Goal: Communication & Community: Participate in discussion

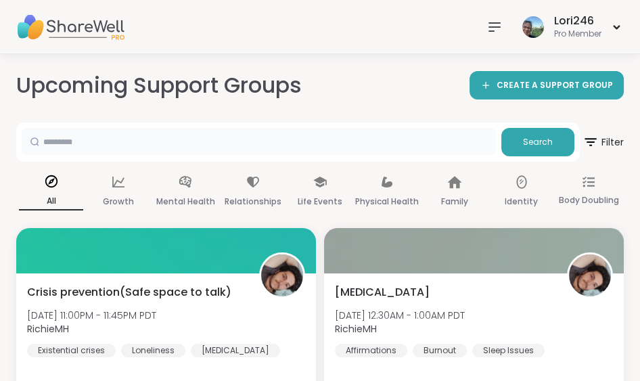
click at [52, 145] on input "text" at bounding box center [259, 141] width 474 height 27
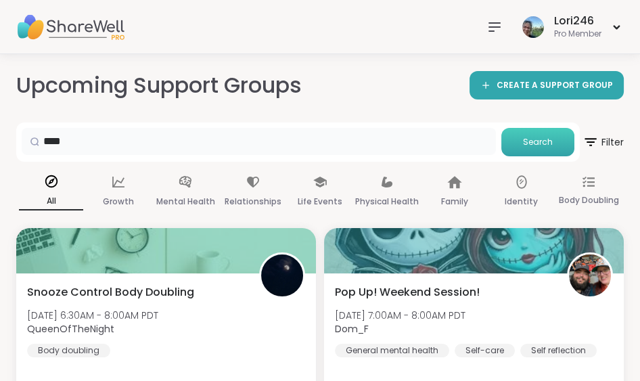
type input "****"
click at [529, 143] on span "Search" at bounding box center [538, 142] width 30 height 12
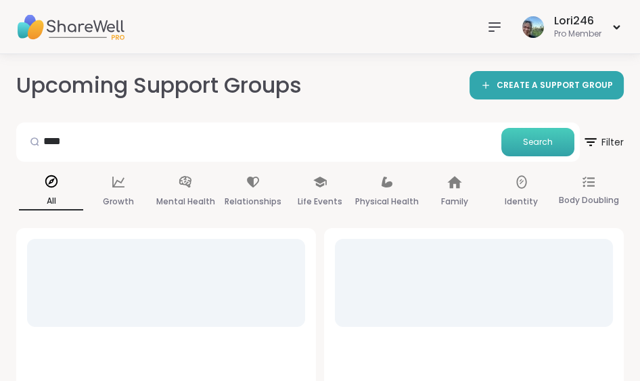
click at [529, 143] on span "Search" at bounding box center [538, 142] width 30 height 12
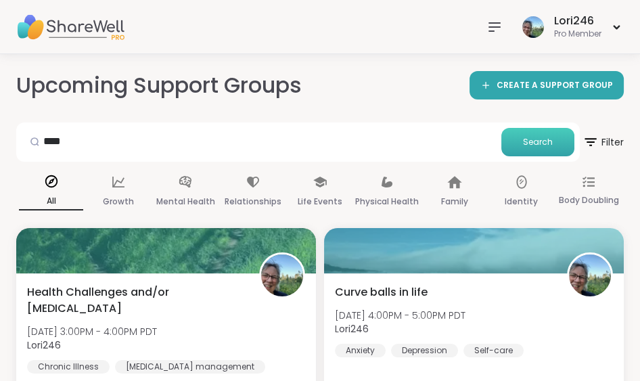
click at [529, 143] on span "Search" at bounding box center [538, 142] width 30 height 12
click at [489, 29] on icon at bounding box center [495, 27] width 16 height 16
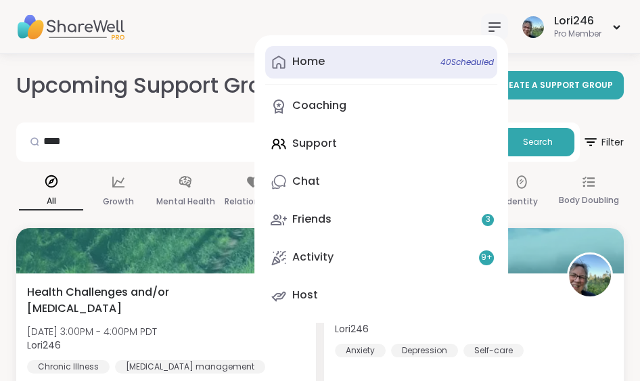
click at [305, 69] on div "Home 40 Scheduled" at bounding box center [308, 61] width 32 height 15
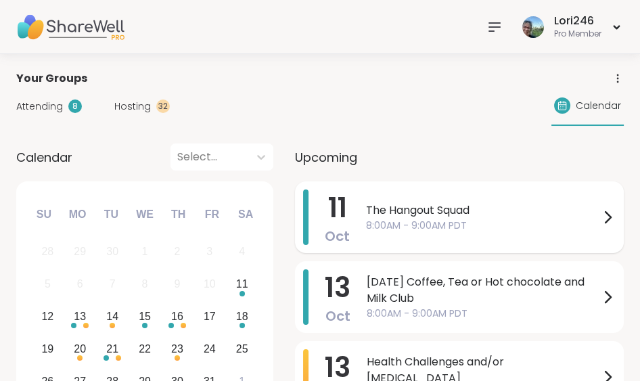
click at [373, 202] on span "The Hangout Squad" at bounding box center [483, 210] width 234 height 16
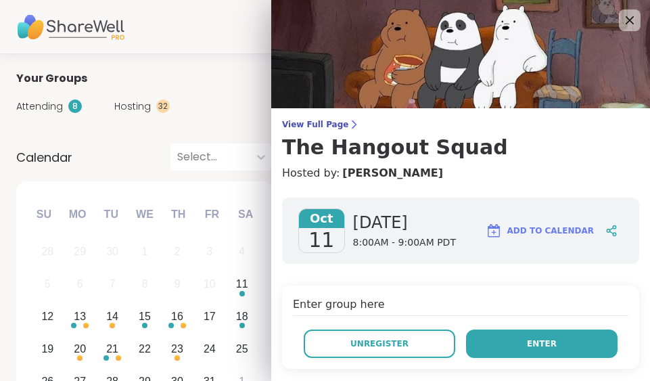
click at [527, 340] on span "Enter" at bounding box center [542, 344] width 30 height 12
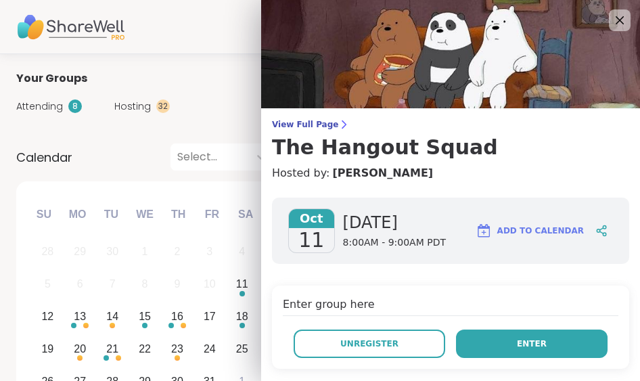
click at [506, 338] on button "Enter" at bounding box center [532, 344] width 152 height 28
click at [506, 340] on button "Enter" at bounding box center [532, 344] width 152 height 28
drag, startPoint x: 506, startPoint y: 340, endPoint x: 486, endPoint y: 337, distance: 20.6
click at [486, 337] on button "Enter" at bounding box center [532, 344] width 152 height 28
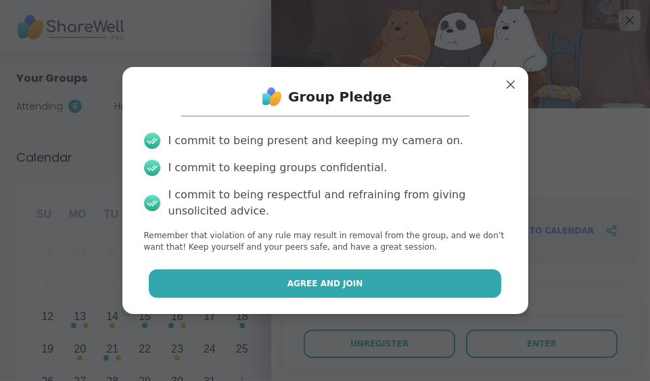
click at [280, 289] on button "Agree and Join" at bounding box center [325, 283] width 353 height 28
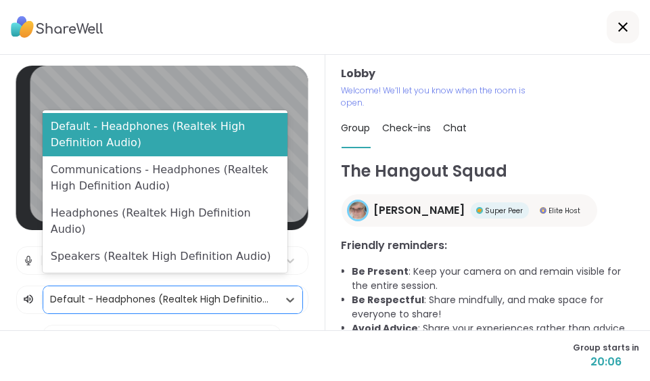
click at [284, 293] on icon at bounding box center [291, 300] width 14 height 14
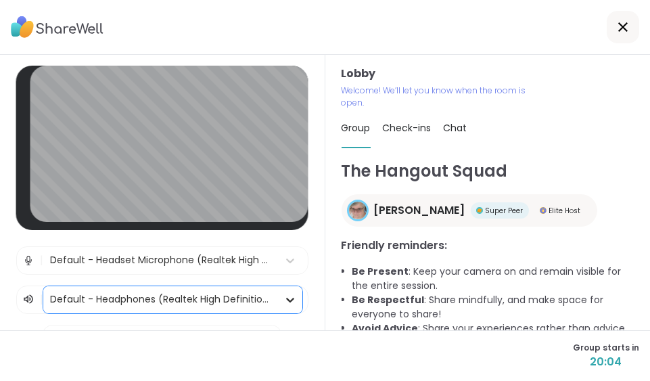
click at [284, 288] on div at bounding box center [290, 300] width 24 height 24
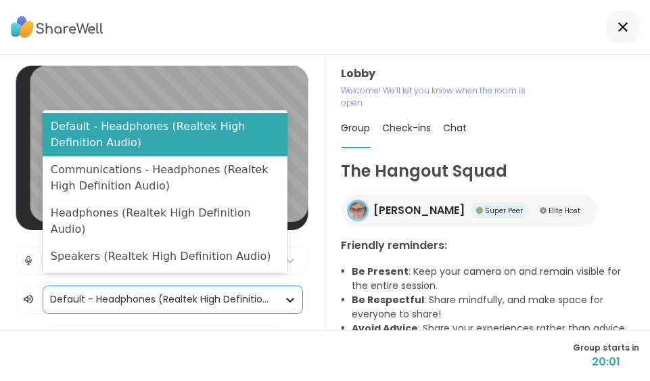
click at [284, 288] on div at bounding box center [290, 300] width 24 height 24
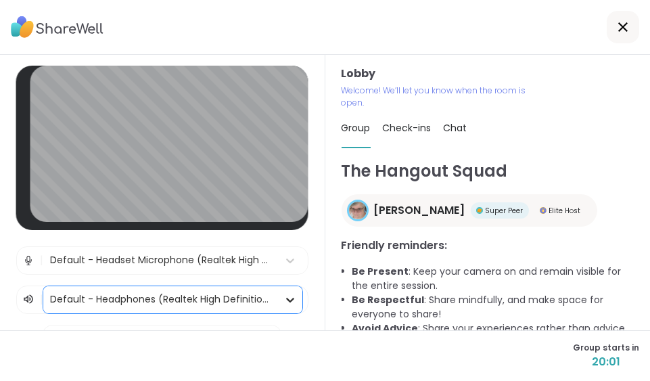
click at [284, 288] on div at bounding box center [290, 300] width 24 height 24
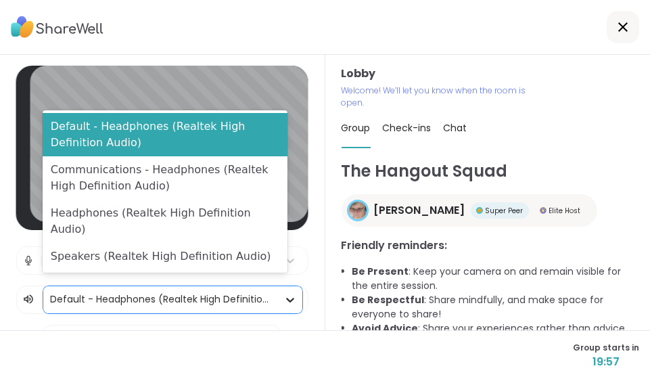
click at [284, 288] on div at bounding box center [290, 300] width 24 height 24
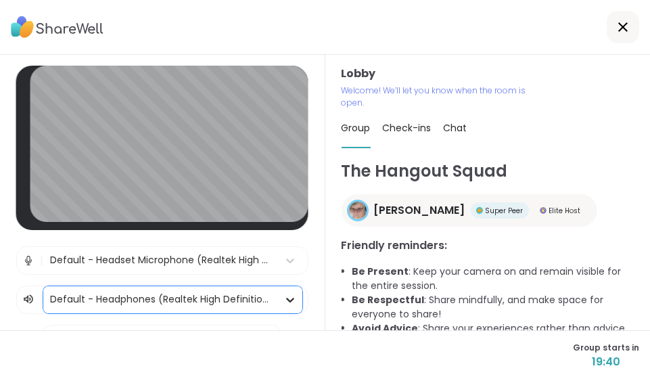
click at [284, 294] on div at bounding box center [290, 300] width 24 height 24
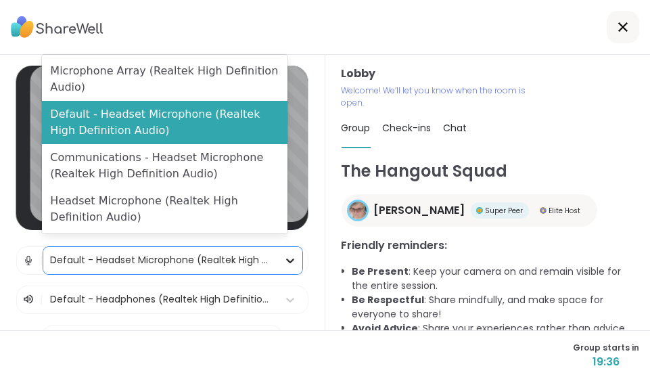
click at [286, 259] on icon at bounding box center [290, 261] width 8 height 5
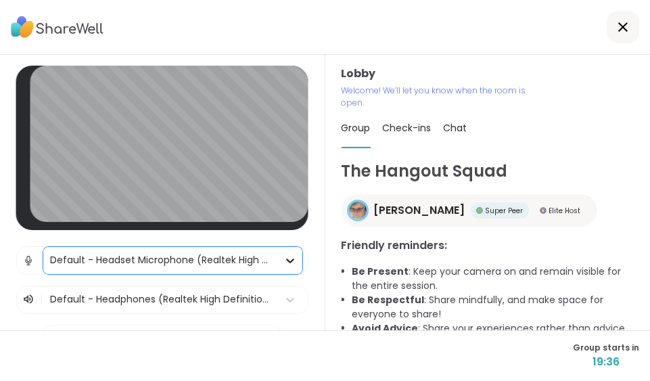
click at [286, 259] on icon at bounding box center [290, 261] width 8 height 5
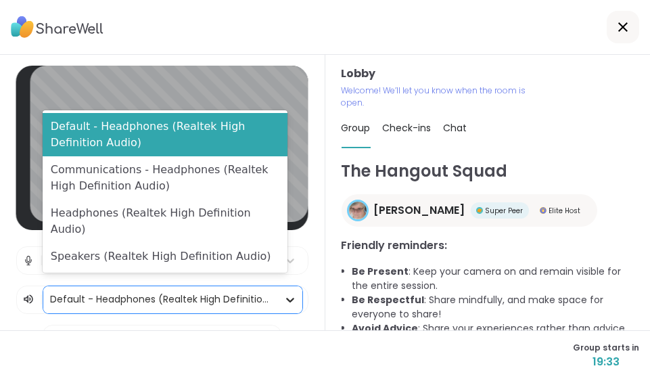
click at [284, 293] on icon at bounding box center [291, 300] width 14 height 14
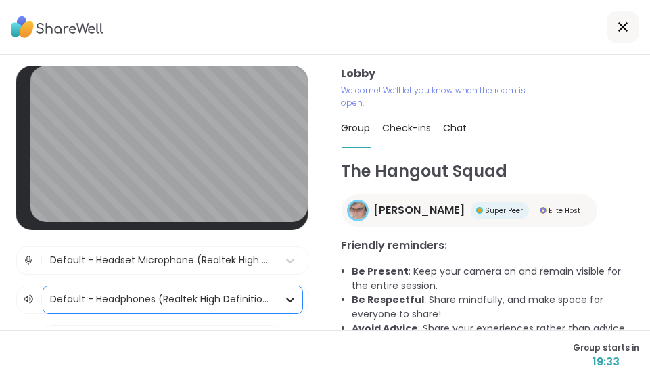
click at [284, 293] on icon at bounding box center [291, 300] width 14 height 14
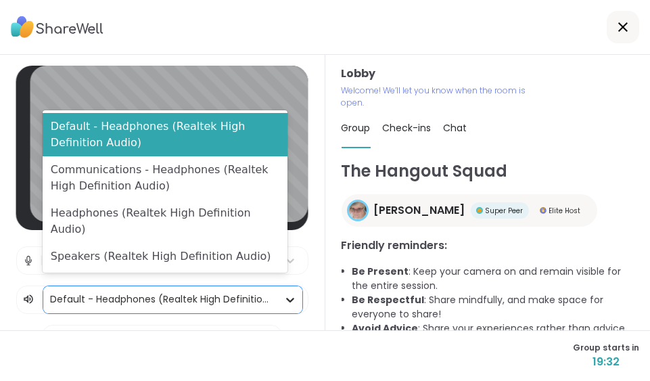
click at [284, 293] on icon at bounding box center [291, 300] width 14 height 14
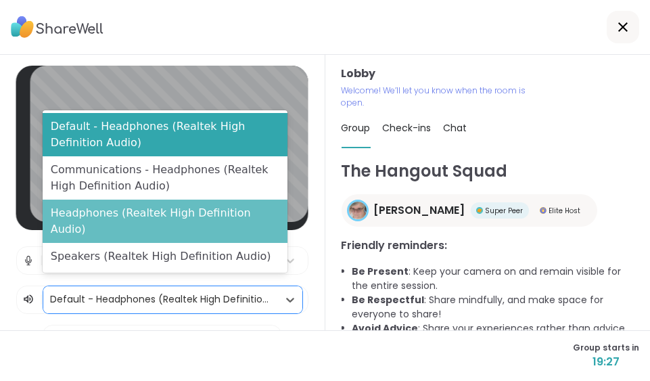
click at [229, 233] on div "Headphones (Realtek High Definition Audio)" at bounding box center [165, 221] width 245 height 43
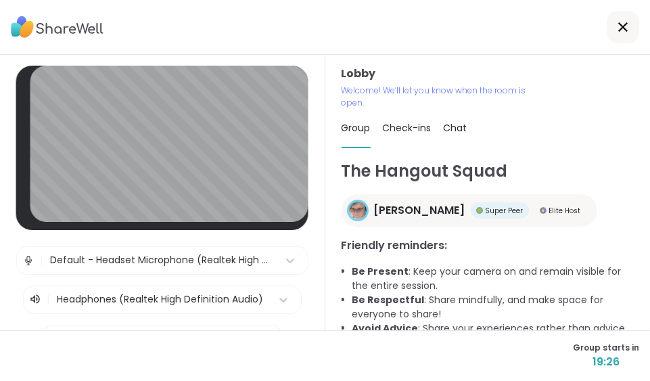
click at [229, 233] on div "Lobby | Default - Headset Microphone (Realtek High Definition Audio) | Headphon…" at bounding box center [162, 260] width 292 height 388
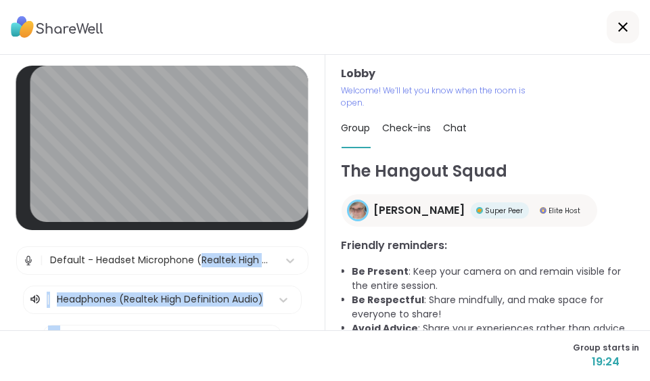
drag, startPoint x: 229, startPoint y: 233, endPoint x: 290, endPoint y: 277, distance: 75.1
click at [290, 277] on div "Lobby | Default - Headset Microphone (Realtek High Definition Audio) | Headphon…" at bounding box center [162, 260] width 292 height 388
click at [521, 219] on div "[PERSON_NAME] Super Peer Elite Host" at bounding box center [470, 210] width 256 height 32
click at [294, 256] on div "Lobby | Default - Headset Microphone (Realtek High Definition Audio) | Headphon…" at bounding box center [163, 192] width 326 height 275
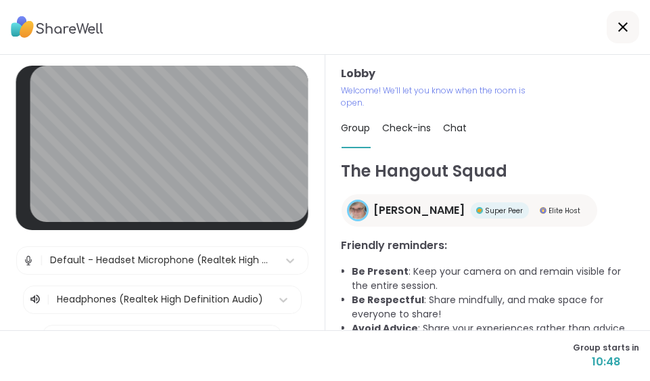
click at [294, 256] on div "Lobby | Default - Headset Microphone (Realtek High Definition Audio) | Headphon…" at bounding box center [163, 192] width 326 height 275
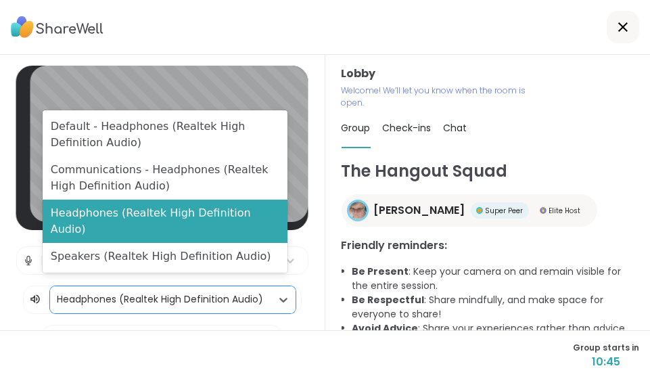
click at [248, 291] on div at bounding box center [161, 299] width 208 height 17
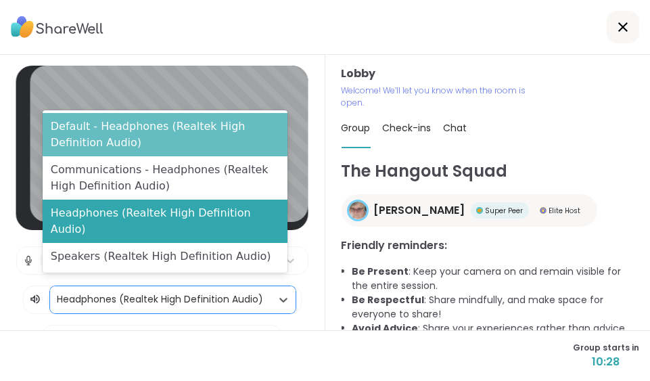
click at [188, 140] on div "Default - Headphones (Realtek High Definition Audio)" at bounding box center [165, 134] width 245 height 43
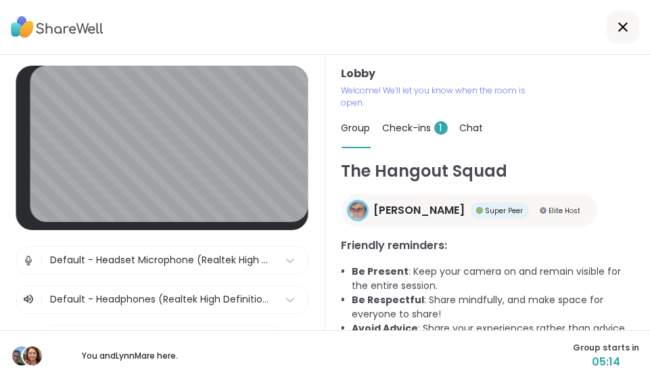
click at [506, 138] on div "Group Check-ins 1 Chat" at bounding box center [488, 128] width 293 height 39
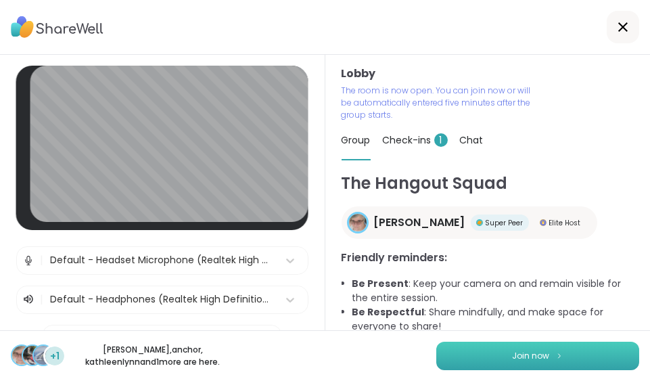
click at [571, 349] on button "Join now" at bounding box center [538, 356] width 203 height 28
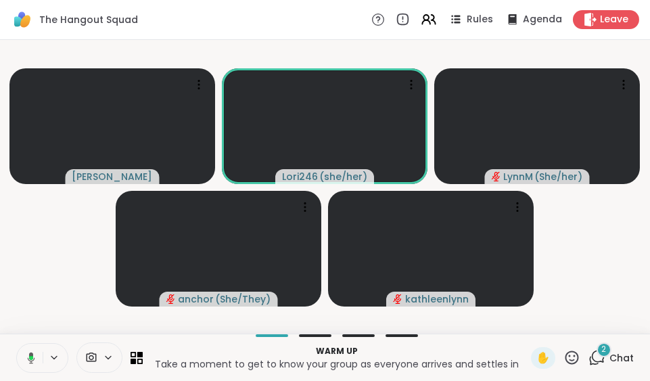
click at [611, 354] on span "Chat" at bounding box center [622, 358] width 24 height 14
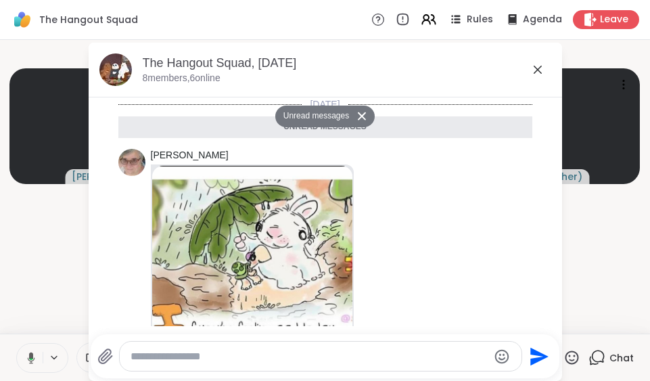
scroll to position [266, 0]
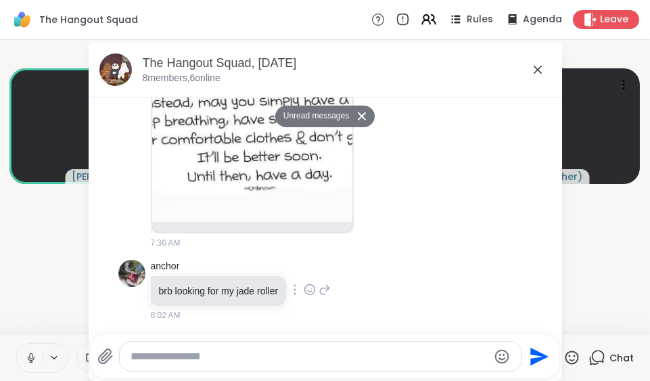
click at [433, 292] on div "anchor brb looking for my jade roller 8:02 AM" at bounding box center [325, 291] width 414 height 72
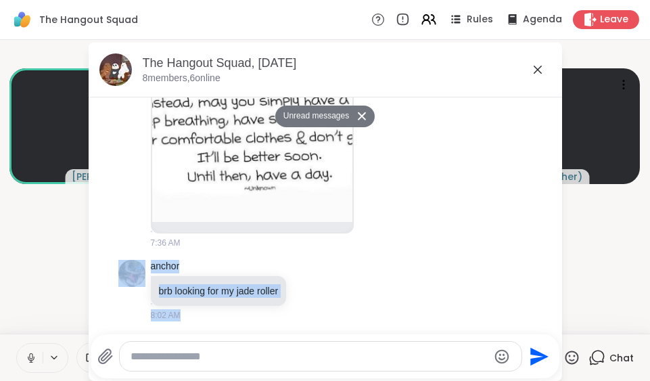
drag, startPoint x: 433, startPoint y: 292, endPoint x: 504, endPoint y: 234, distance: 92.0
click at [504, 234] on ul "[DATE] Unread messages [PERSON_NAME] 7:36 AM anchor brb looking for my jade rol…" at bounding box center [326, 78] width 436 height 495
click at [384, 301] on div "anchor brb looking for my jade roller 8:02 AM" at bounding box center [325, 291] width 414 height 72
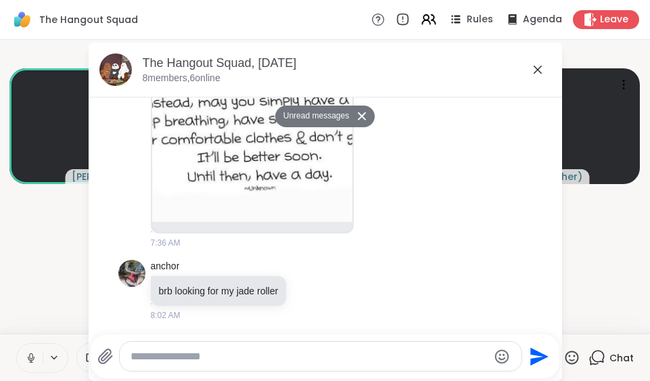
click at [534, 67] on icon at bounding box center [538, 70] width 8 height 8
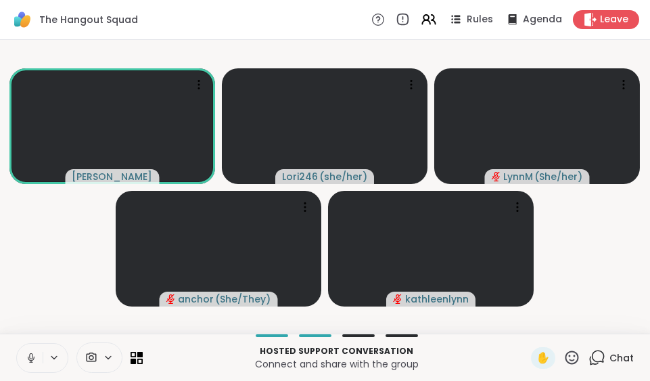
click at [31, 351] on button at bounding box center [30, 358] width 26 height 28
drag, startPoint x: 44, startPoint y: 327, endPoint x: 17, endPoint y: 281, distance: 53.4
click at [17, 281] on video-player-container "[PERSON_NAME] Lori246 ( she/her ) [PERSON_NAME] ( She/her ) anchor ( She/They )…" at bounding box center [325, 186] width 634 height 283
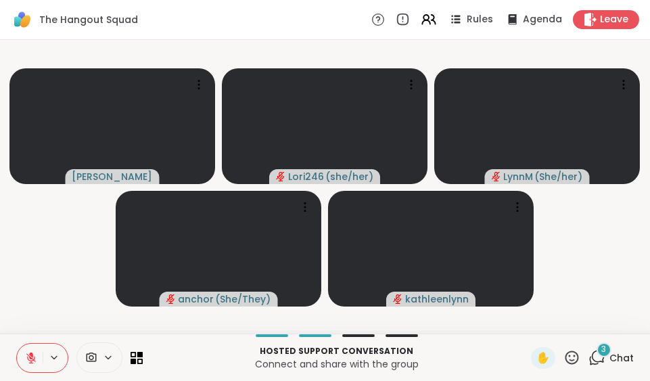
click at [28, 358] on icon at bounding box center [31, 358] width 12 height 12
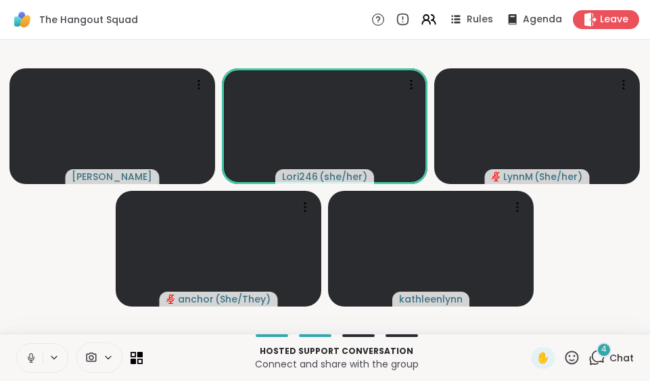
click at [28, 358] on icon at bounding box center [31, 358] width 7 height 4
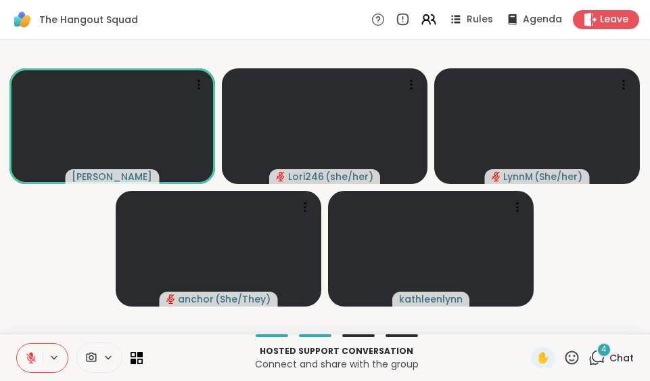
click at [610, 355] on span "Chat" at bounding box center [622, 358] width 24 height 14
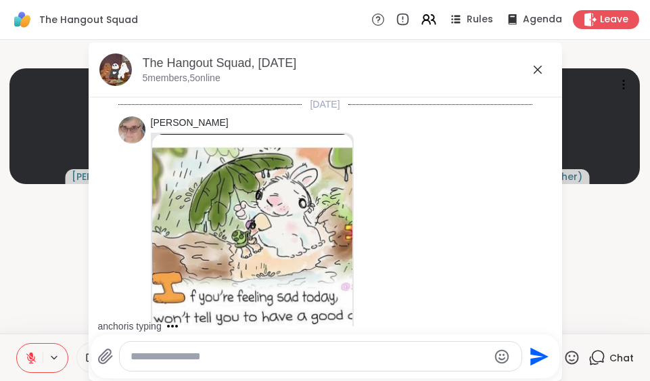
scroll to position [567, 0]
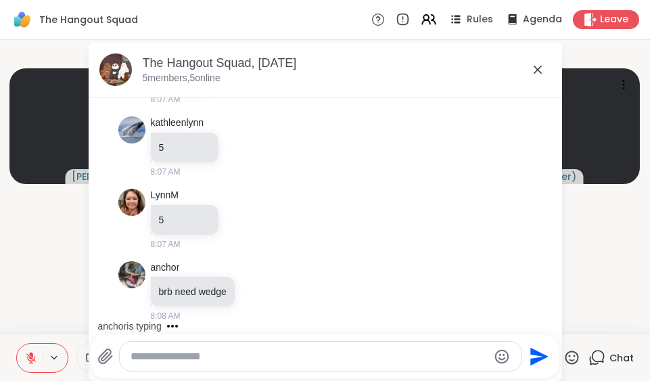
drag, startPoint x: 550, startPoint y: 162, endPoint x: 589, endPoint y: 241, distance: 87.5
click at [589, 241] on video-player-container "[PERSON_NAME] Lori246 ( she/her ) [PERSON_NAME] ( She/her ) anchor ( She/They )…" at bounding box center [325, 186] width 634 height 283
click at [533, 64] on icon at bounding box center [538, 70] width 16 height 16
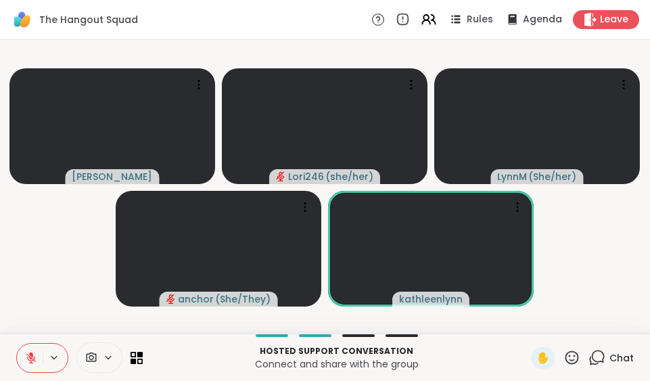
click at [31, 359] on icon at bounding box center [31, 358] width 12 height 12
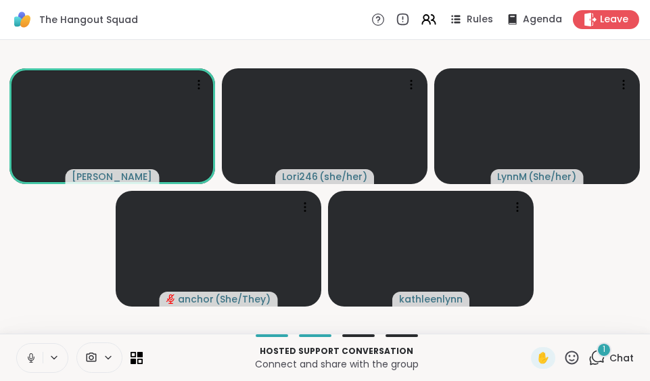
click at [31, 359] on icon at bounding box center [31, 358] width 12 height 12
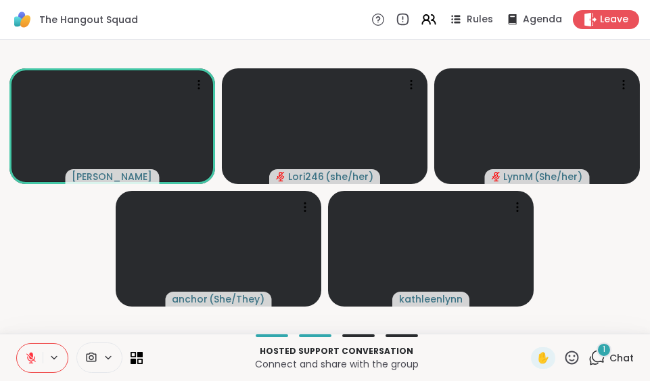
click at [611, 353] on span "Chat" at bounding box center [622, 358] width 24 height 14
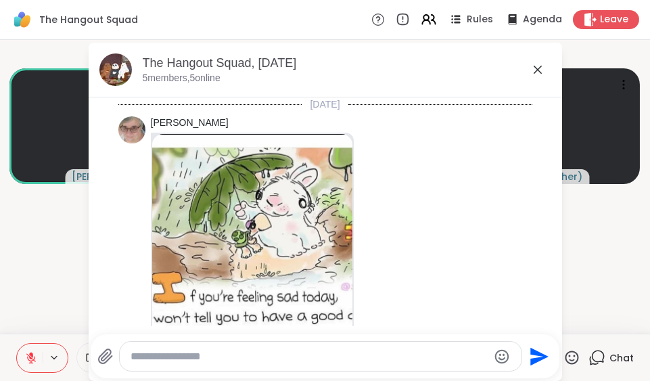
scroll to position [693, 0]
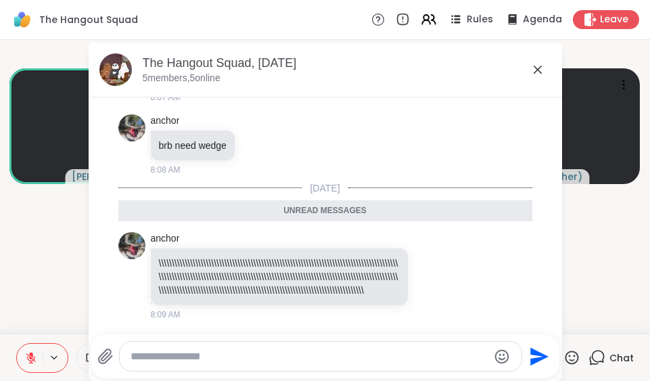
click at [530, 66] on icon at bounding box center [538, 70] width 16 height 16
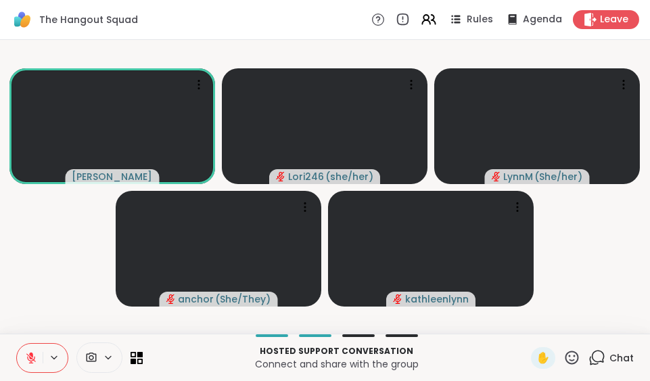
click at [566, 349] on div "✋" at bounding box center [555, 358] width 49 height 22
click at [566, 356] on icon at bounding box center [573, 358] width 14 height 14
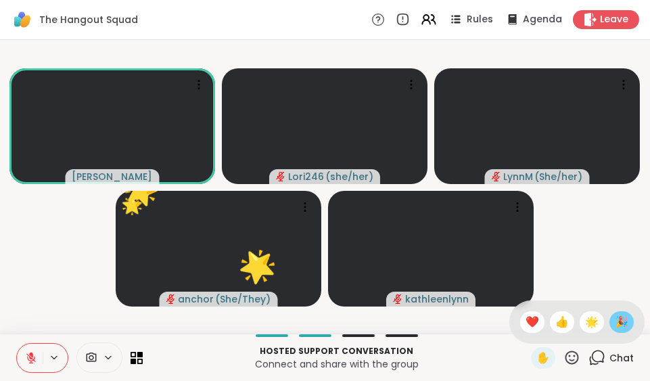
click at [615, 317] on span "🎉" at bounding box center [622, 322] width 14 height 16
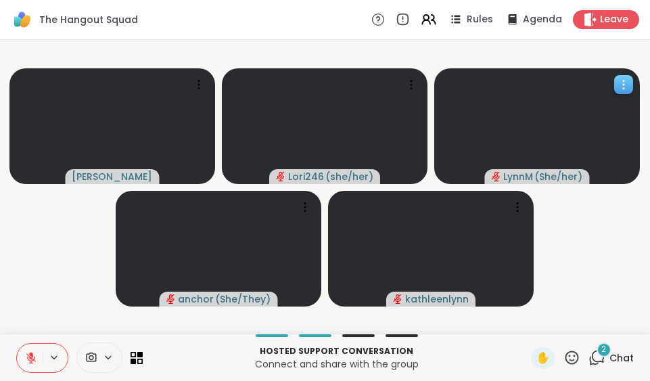
click at [621, 81] on icon at bounding box center [624, 85] width 14 height 14
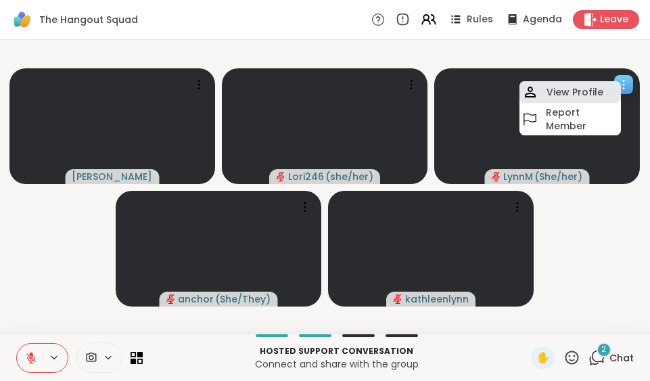
click at [595, 84] on div "View Profile" at bounding box center [571, 92] width 102 height 22
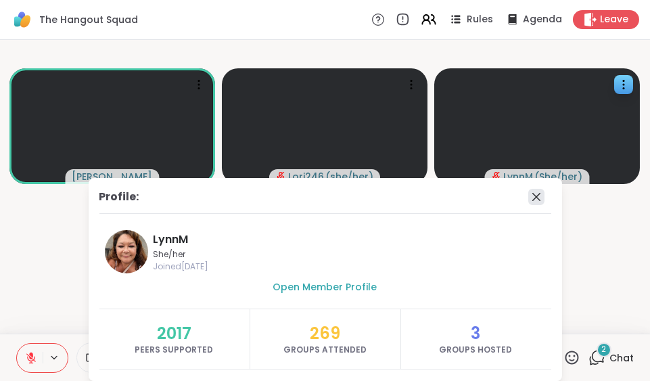
click at [533, 196] on icon at bounding box center [537, 197] width 8 height 8
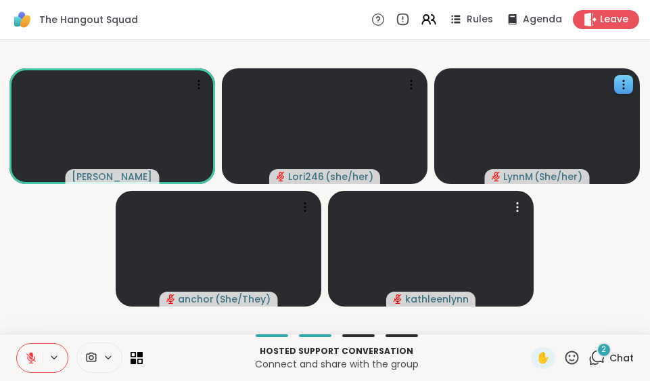
click at [520, 196] on video at bounding box center [431, 249] width 206 height 116
click at [559, 236] on video-player-container "[PERSON_NAME] Lori246 ( she/her ) [PERSON_NAME] ( She/her ) anchor ( She/They )…" at bounding box center [325, 186] width 634 height 283
click at [564, 356] on icon at bounding box center [572, 357] width 17 height 17
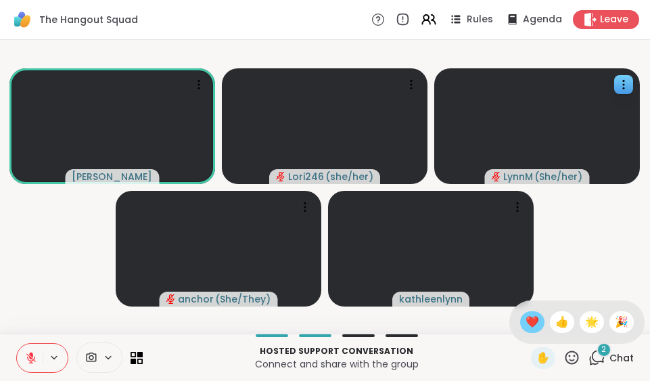
click at [526, 322] on span "❤️" at bounding box center [533, 322] width 14 height 16
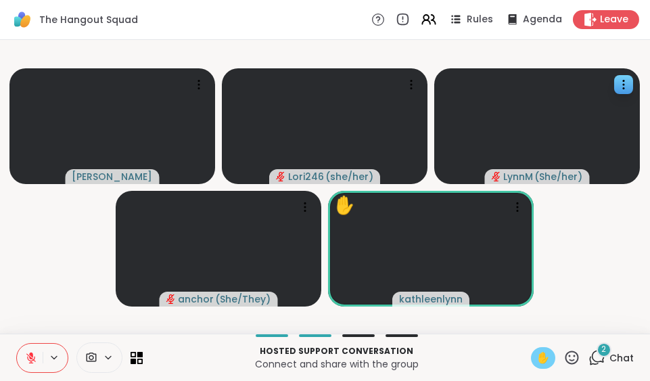
click at [537, 353] on span "✋" at bounding box center [544, 358] width 14 height 16
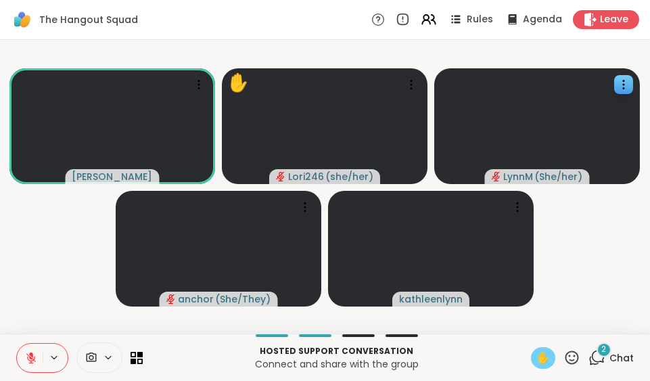
click at [26, 356] on icon at bounding box center [31, 358] width 12 height 12
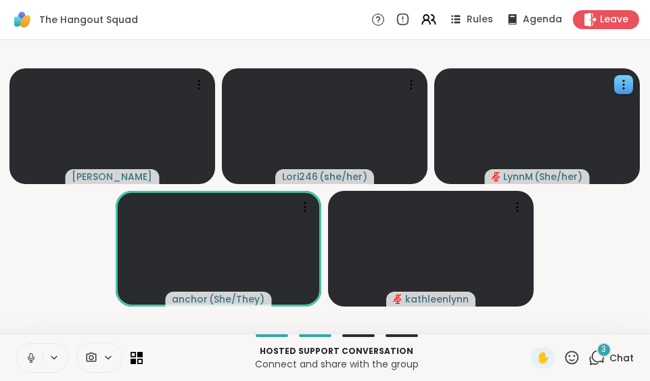
click at [26, 356] on icon at bounding box center [31, 358] width 12 height 12
click at [564, 355] on icon at bounding box center [572, 357] width 17 height 17
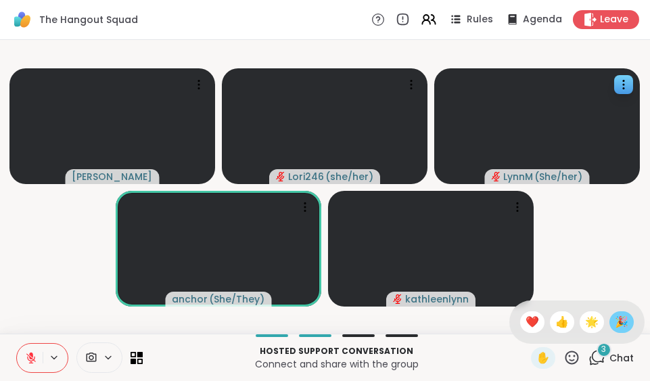
click at [610, 321] on div "🎉" at bounding box center [622, 322] width 24 height 22
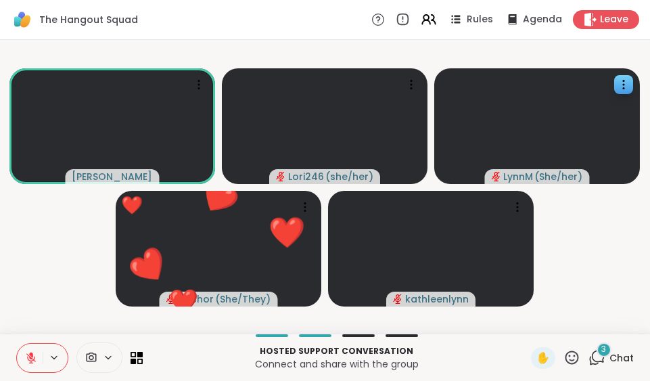
drag, startPoint x: 535, startPoint y: 360, endPoint x: 443, endPoint y: 353, distance: 92.4
click at [443, 353] on p "Hosted support conversation" at bounding box center [337, 351] width 372 height 12
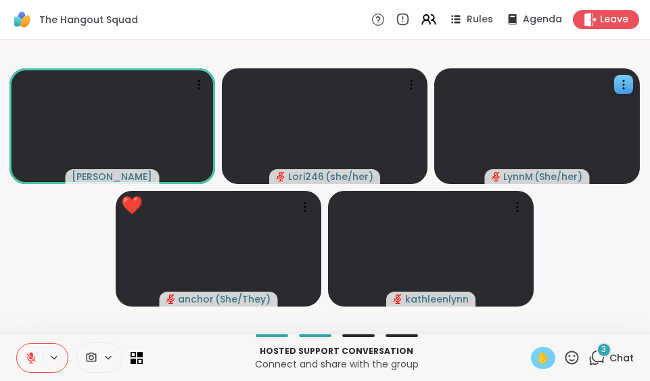
click at [537, 359] on span "✋" at bounding box center [544, 358] width 14 height 16
click at [30, 361] on icon at bounding box center [31, 358] width 12 height 12
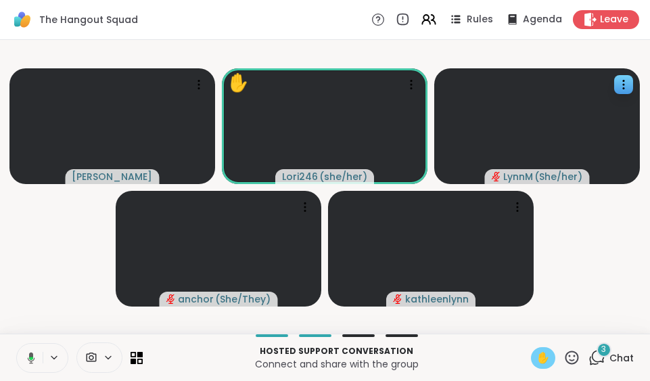
click at [537, 359] on span "✋" at bounding box center [544, 358] width 14 height 16
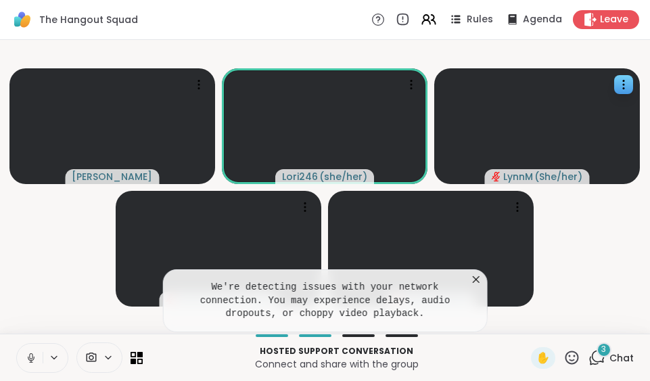
click at [478, 280] on icon at bounding box center [477, 280] width 14 height 14
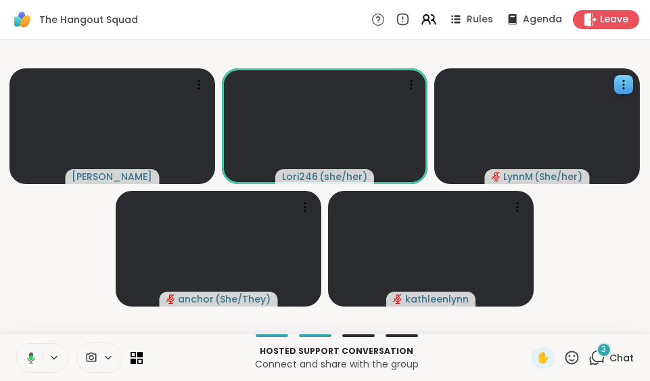
click at [31, 354] on icon at bounding box center [31, 358] width 7 height 12
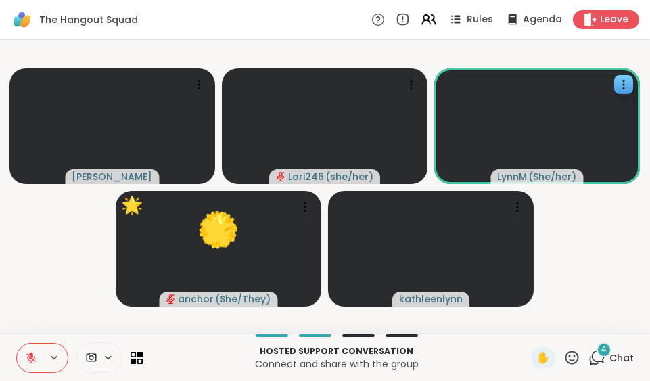
click at [566, 360] on icon at bounding box center [573, 358] width 14 height 14
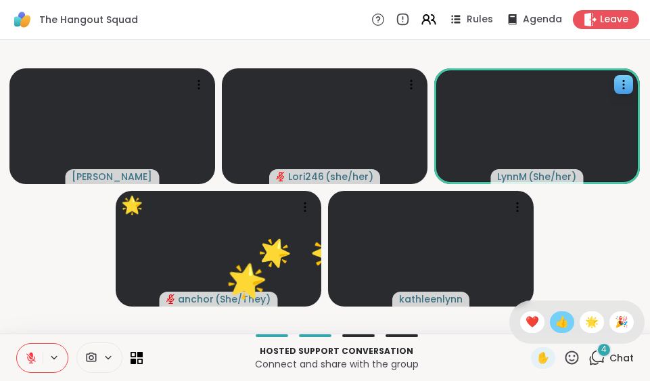
click at [556, 324] on span "👍" at bounding box center [563, 322] width 14 height 16
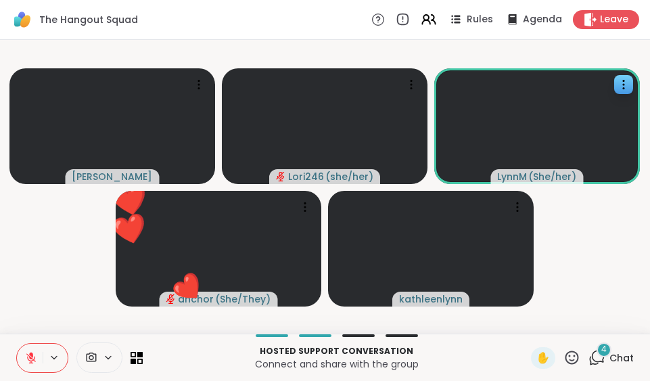
click at [564, 355] on icon at bounding box center [572, 357] width 17 height 17
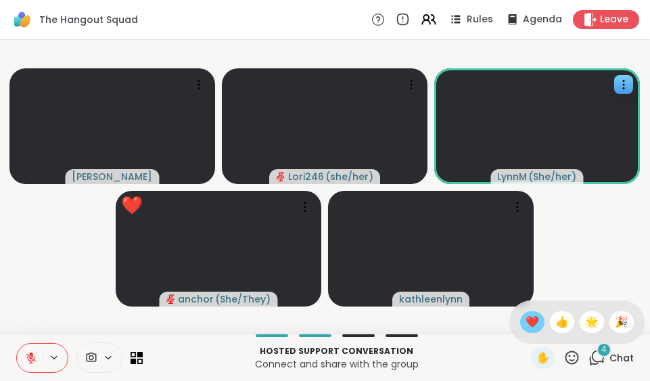
click at [526, 323] on span "❤️" at bounding box center [533, 322] width 14 height 16
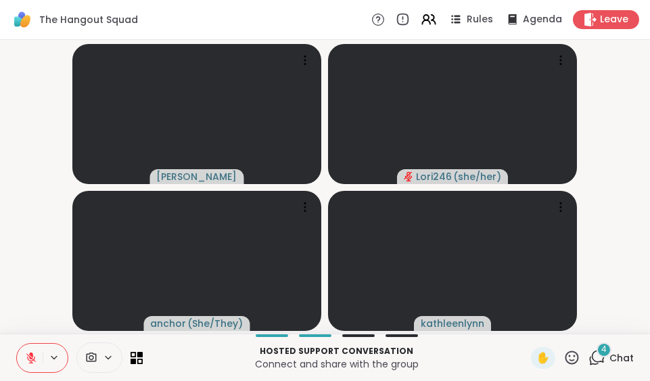
click at [613, 353] on span "Chat" at bounding box center [622, 358] width 24 height 14
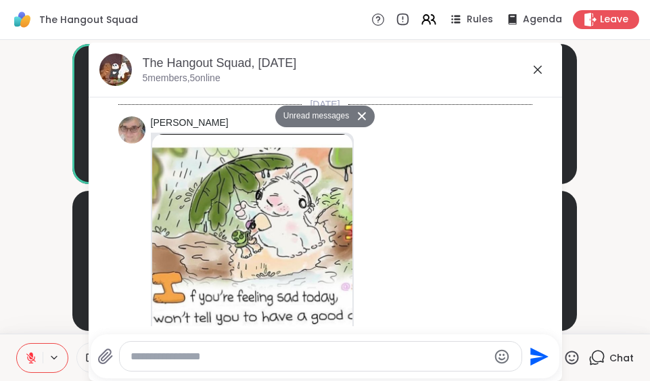
scroll to position [1286, 0]
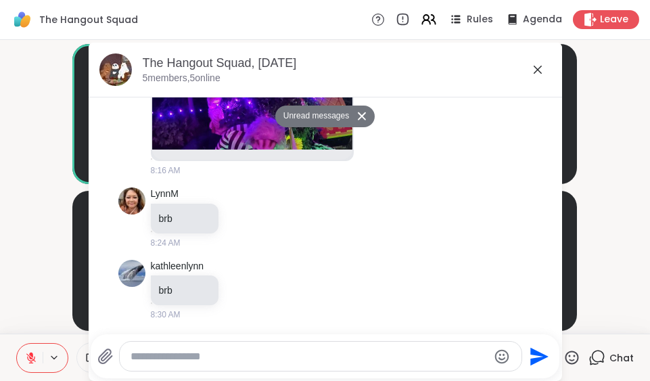
click at [533, 68] on icon at bounding box center [538, 70] width 16 height 16
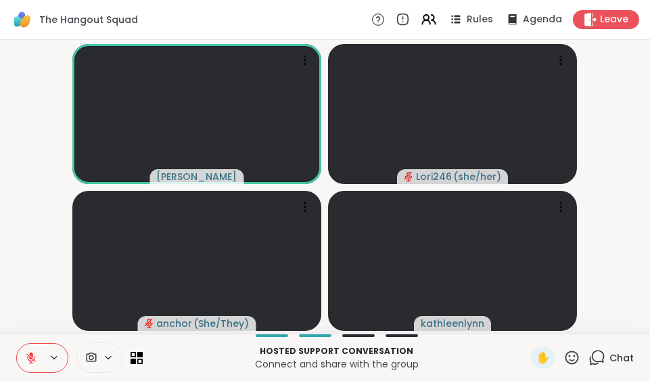
click at [32, 359] on icon at bounding box center [30, 357] width 9 height 9
click at [32, 359] on icon at bounding box center [31, 358] width 12 height 12
click at [32, 359] on icon at bounding box center [30, 357] width 9 height 9
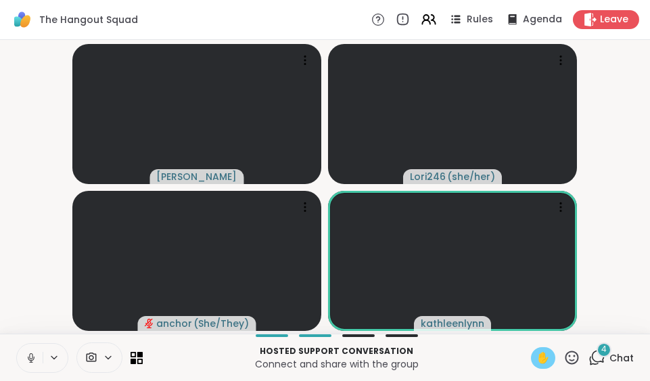
click at [537, 359] on span "✋" at bounding box center [544, 358] width 14 height 16
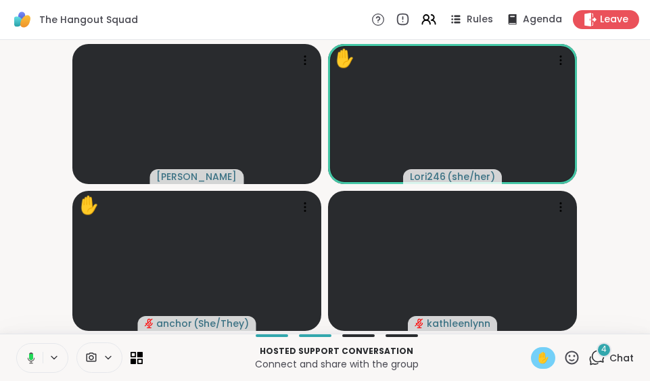
click at [30, 359] on rect at bounding box center [31, 357] width 4 height 6
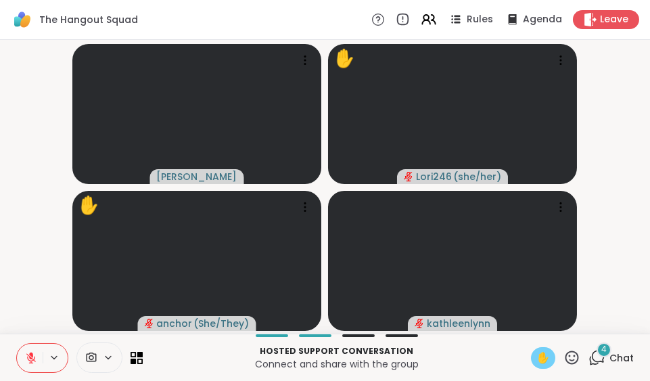
click at [30, 359] on icon at bounding box center [30, 357] width 9 height 9
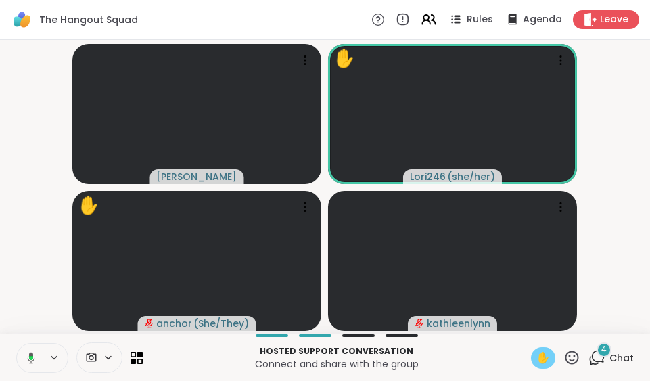
click at [30, 359] on icon at bounding box center [31, 358] width 4 height 4
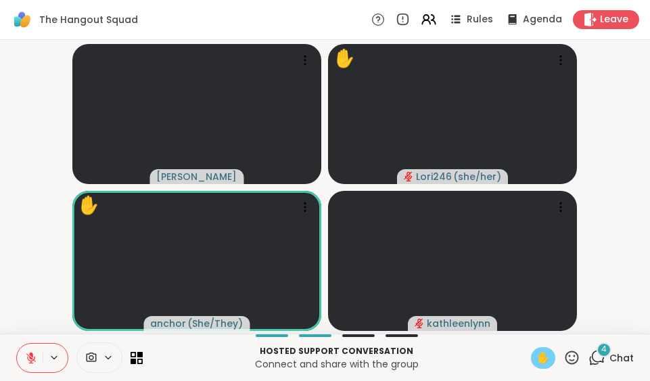
click at [30, 359] on icon at bounding box center [30, 357] width 9 height 9
click at [30, 359] on icon at bounding box center [30, 356] width 3 height 6
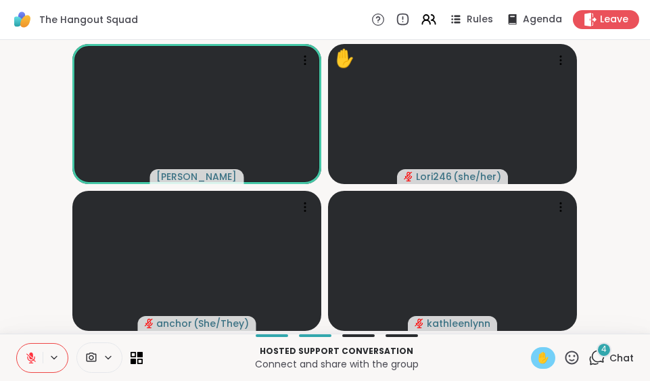
click at [30, 359] on icon at bounding box center [30, 357] width 9 height 9
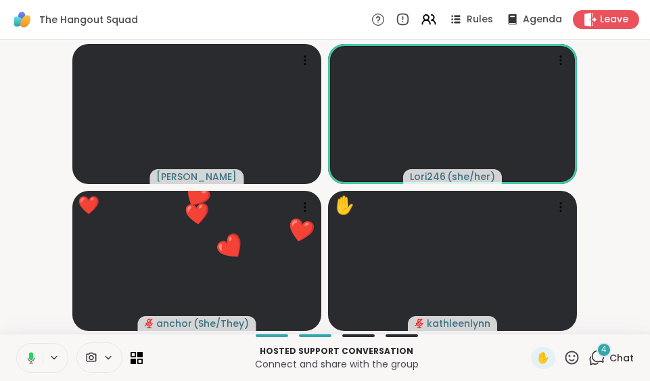
click at [30, 359] on icon at bounding box center [31, 355] width 4 height 7
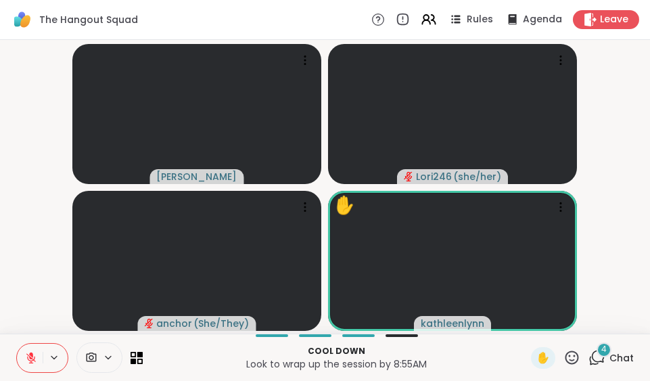
click at [566, 359] on icon at bounding box center [573, 358] width 14 height 14
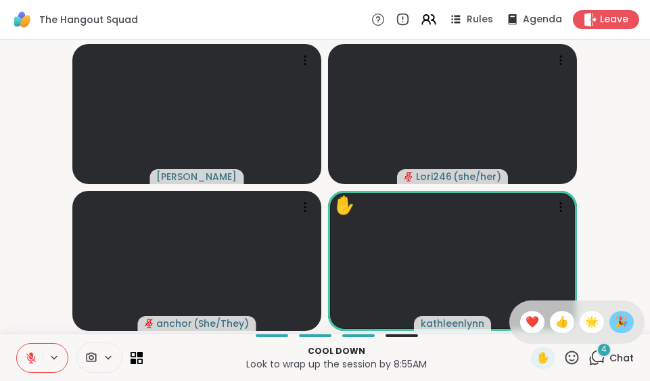
click at [610, 324] on div "🎉" at bounding box center [622, 322] width 24 height 22
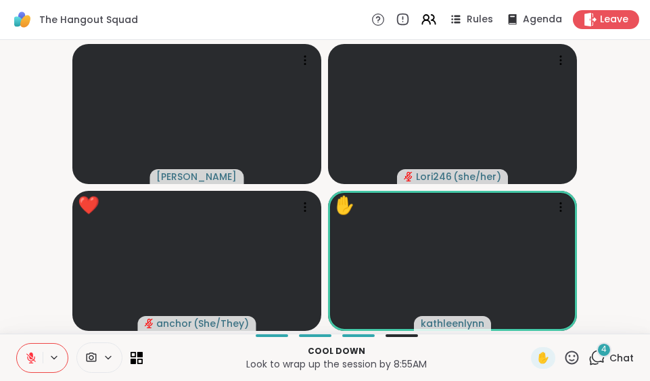
click at [552, 357] on div "✋" at bounding box center [555, 358] width 49 height 22
click at [566, 351] on icon at bounding box center [573, 358] width 14 height 14
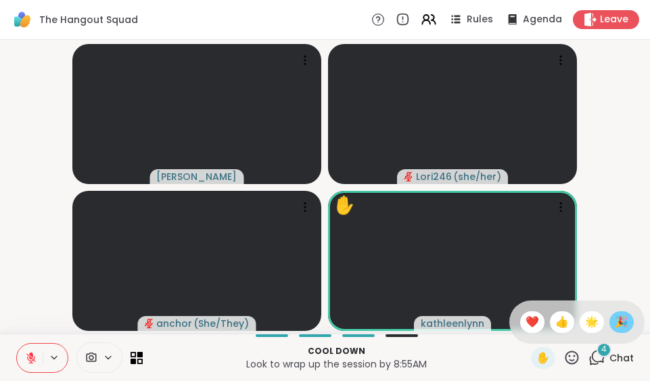
click at [615, 317] on span "🎉" at bounding box center [622, 322] width 14 height 16
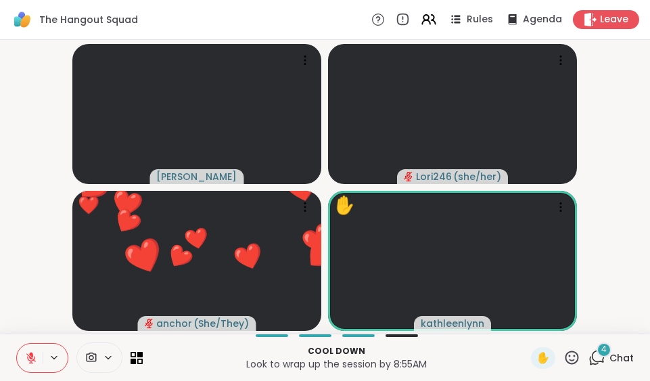
drag, startPoint x: 561, startPoint y: 353, endPoint x: 594, endPoint y: 302, distance: 61.2
click at [594, 302] on video-player-container "[PERSON_NAME] Lori246 ( she/her ) ❤️ anchor ( She/They ) ❤️ ❤️ ❤️ ❤️ ❤️ ❤️ ❤️ ❤…" at bounding box center [325, 186] width 634 height 283
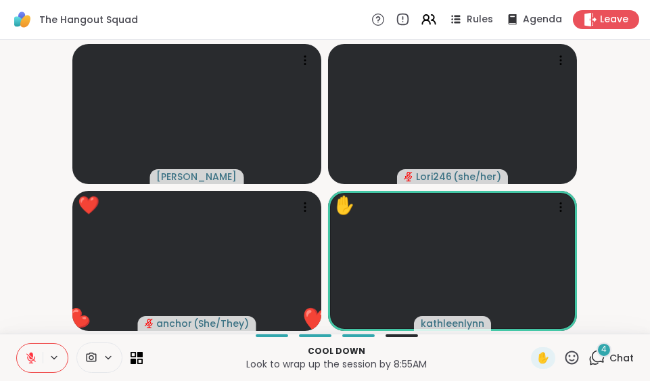
click at [566, 352] on icon at bounding box center [573, 358] width 14 height 14
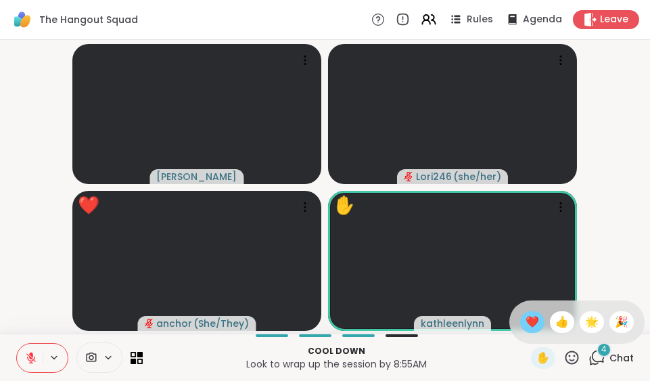
click at [526, 322] on span "❤️" at bounding box center [533, 322] width 14 height 16
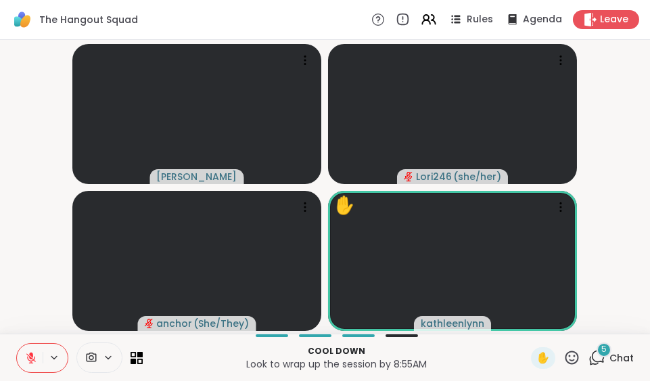
click at [564, 351] on icon at bounding box center [572, 357] width 17 height 17
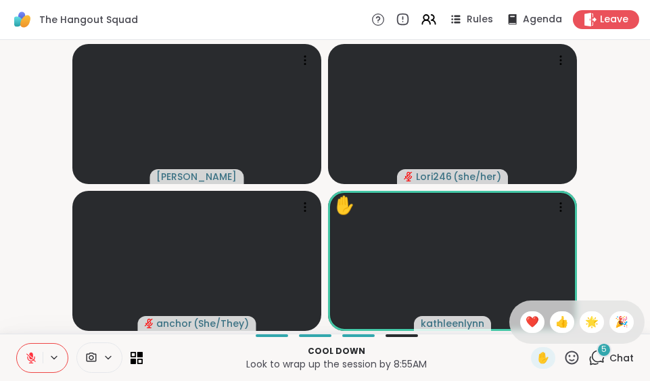
click at [564, 351] on icon at bounding box center [572, 357] width 17 height 17
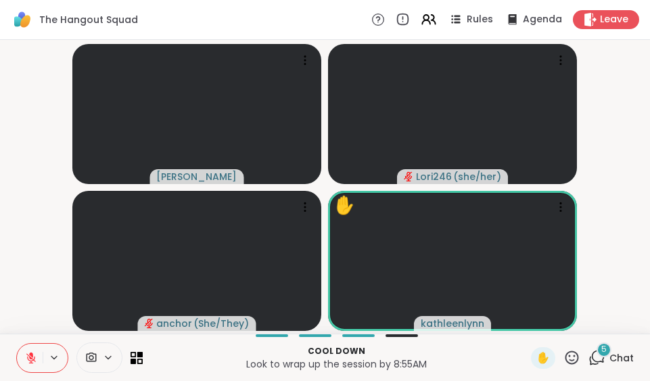
click at [564, 351] on icon at bounding box center [572, 357] width 17 height 17
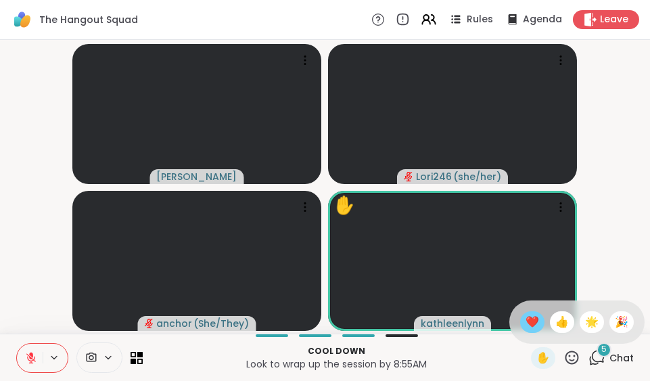
click at [526, 325] on span "❤️" at bounding box center [533, 322] width 14 height 16
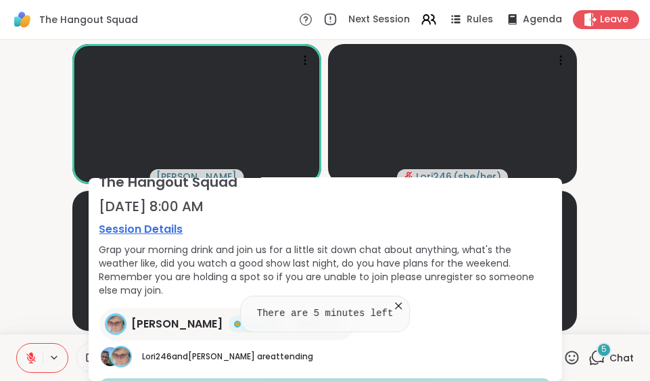
scroll to position [88, 0]
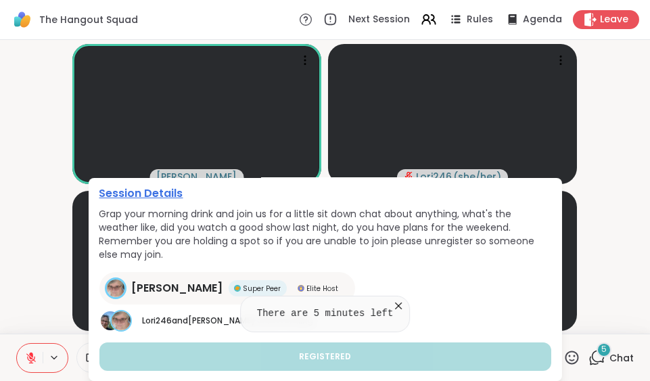
drag, startPoint x: 613, startPoint y: 239, endPoint x: 615, endPoint y: 224, distance: 15.1
click at [615, 224] on video-player-container "[PERSON_NAME] Lori246 ( she/her ) anchor ( She/They ) ✋ [PERSON_NAME]" at bounding box center [325, 186] width 634 height 283
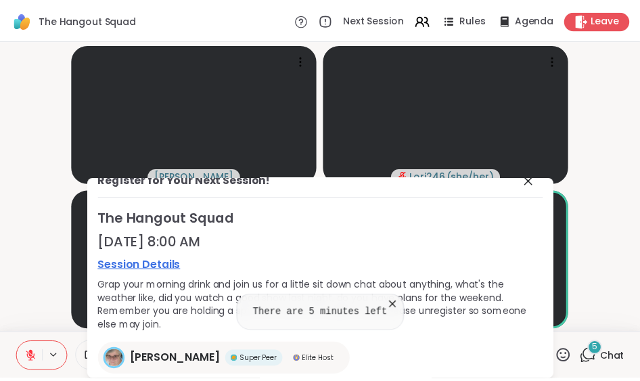
scroll to position [0, 0]
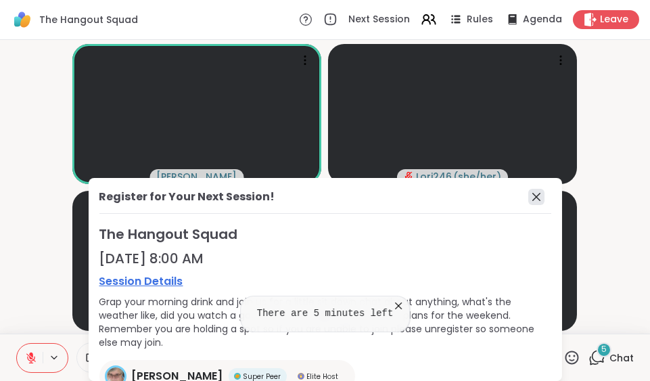
click at [533, 195] on icon at bounding box center [537, 197] width 8 height 8
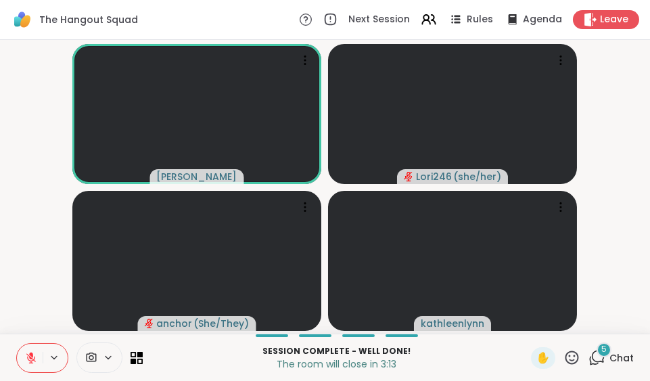
click at [30, 358] on icon at bounding box center [30, 357] width 9 height 9
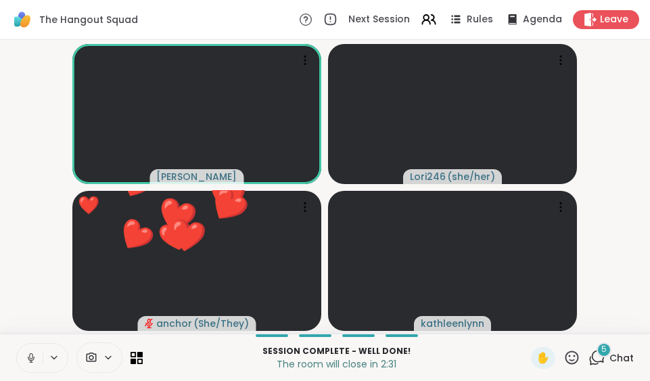
click at [30, 358] on icon at bounding box center [31, 358] width 12 height 12
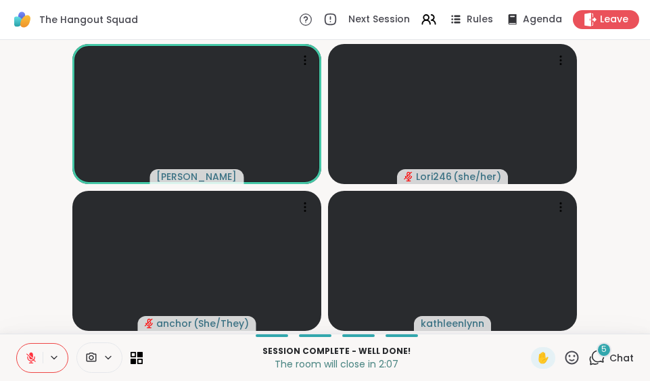
click at [564, 357] on icon at bounding box center [572, 357] width 17 height 17
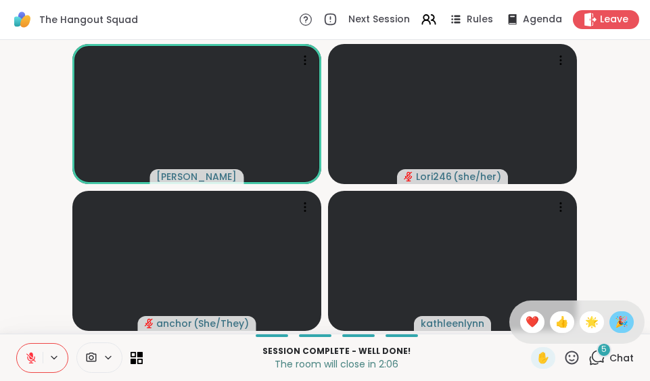
click at [615, 322] on span "🎉" at bounding box center [622, 322] width 14 height 16
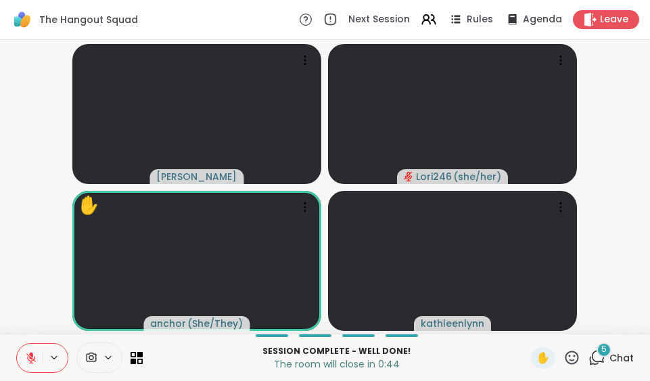
click at [564, 356] on icon at bounding box center [572, 357] width 17 height 17
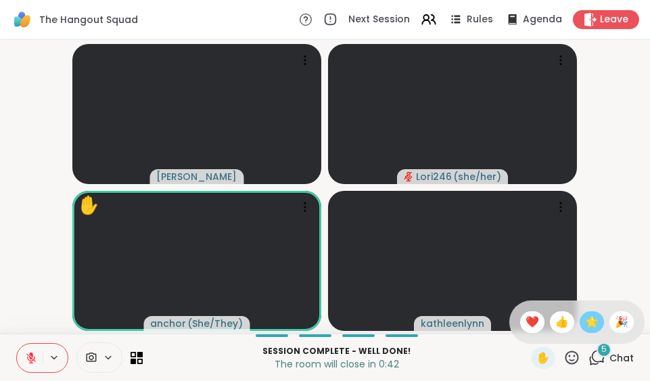
click at [586, 324] on span "🌟" at bounding box center [593, 322] width 14 height 16
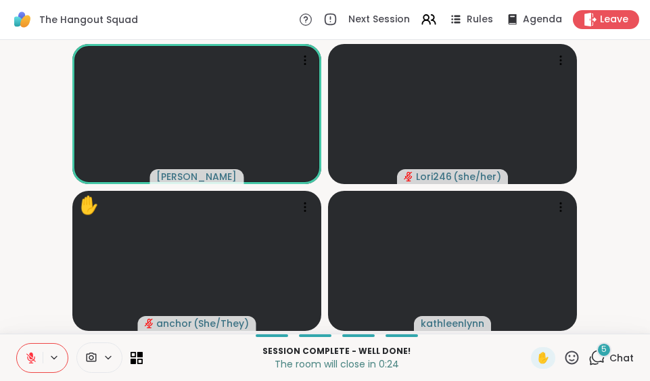
click at [35, 352] on icon at bounding box center [31, 358] width 12 height 12
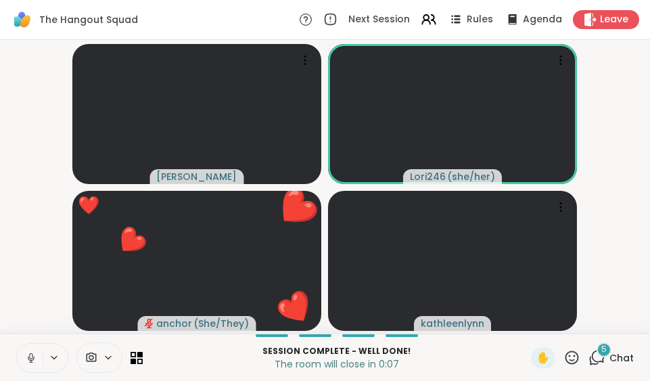
click at [564, 361] on icon at bounding box center [572, 357] width 17 height 17
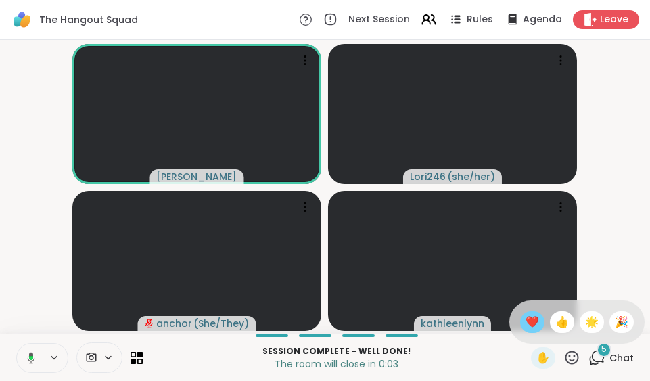
click at [526, 324] on span "❤️" at bounding box center [533, 322] width 14 height 16
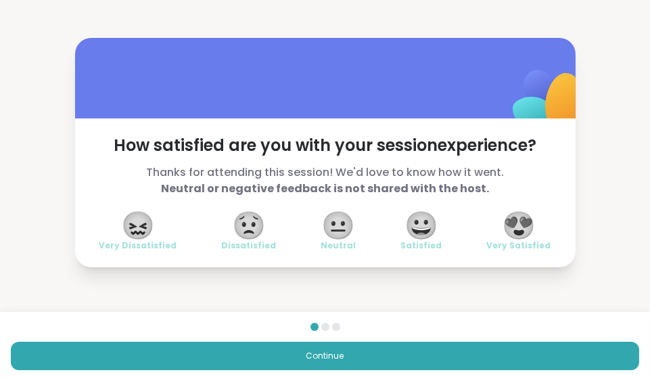
click at [512, 227] on span "😍" at bounding box center [519, 225] width 34 height 24
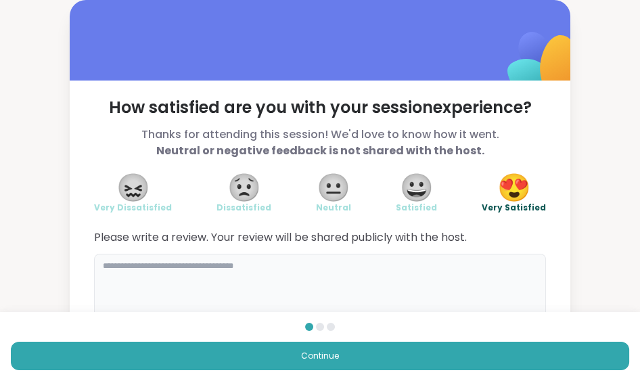
click at [100, 269] on textarea at bounding box center [320, 286] width 452 height 65
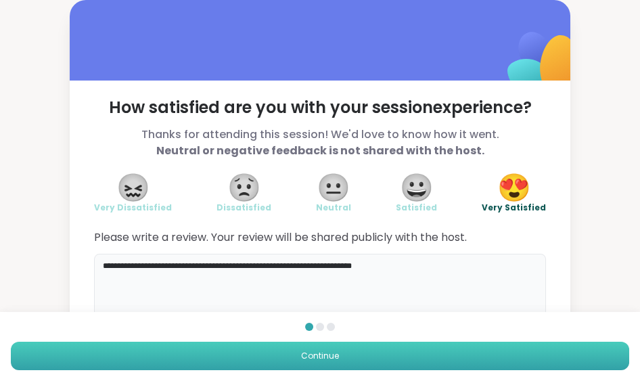
type textarea "**********"
click at [337, 359] on span "Continue" at bounding box center [320, 356] width 38 height 12
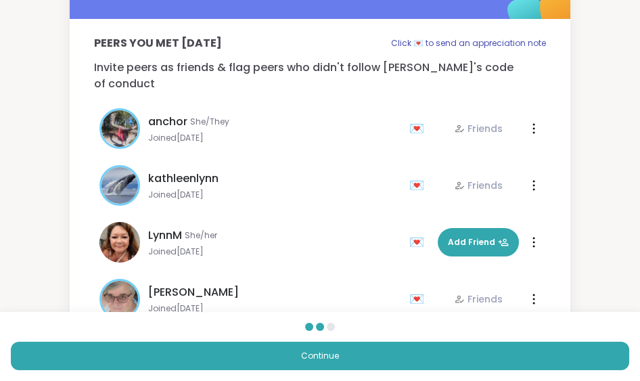
scroll to position [94, 0]
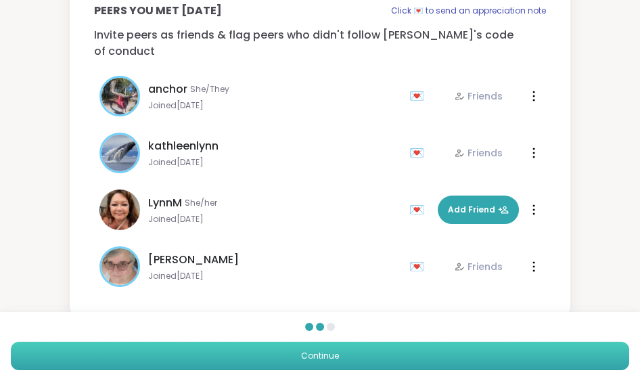
click at [451, 343] on button "Continue" at bounding box center [320, 356] width 619 height 28
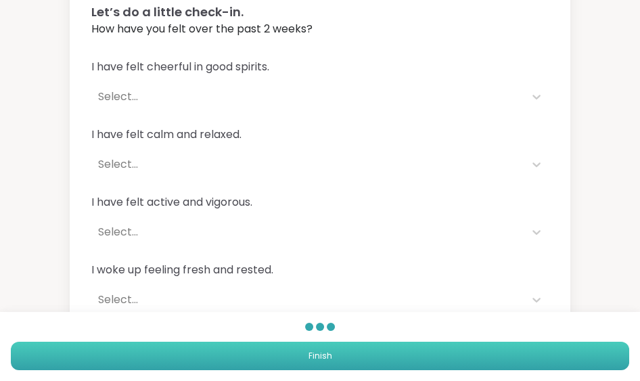
click at [435, 361] on button "Finish" at bounding box center [320, 356] width 619 height 28
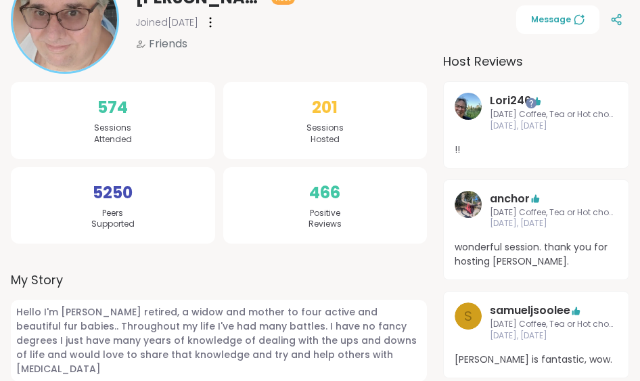
scroll to position [190, 0]
